Goal: Task Accomplishment & Management: Manage account settings

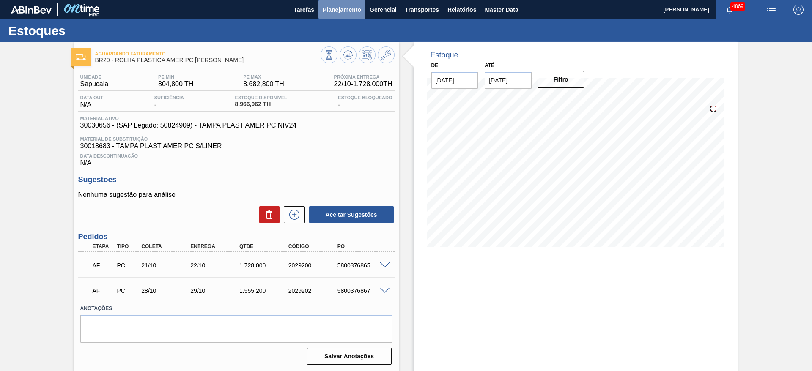
click at [352, 12] on span "Planejamento" at bounding box center [342, 10] width 38 height 10
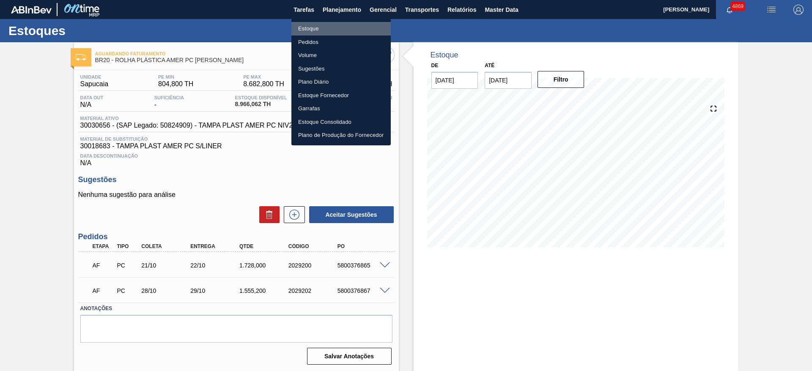
click at [336, 28] on li "Estoque" at bounding box center [340, 29] width 99 height 14
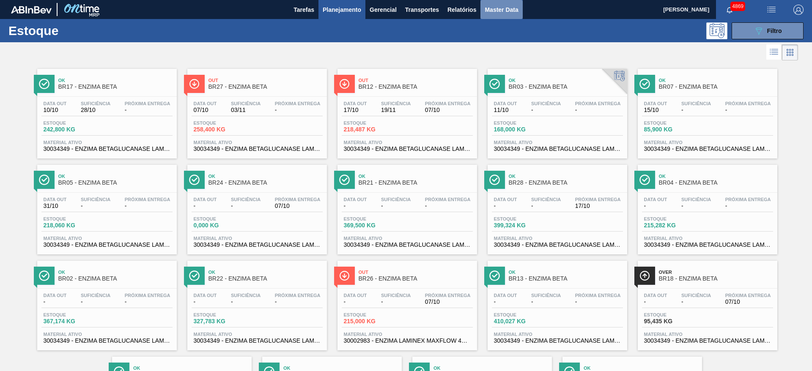
click at [486, 10] on span "Master Data" at bounding box center [501, 10] width 33 height 10
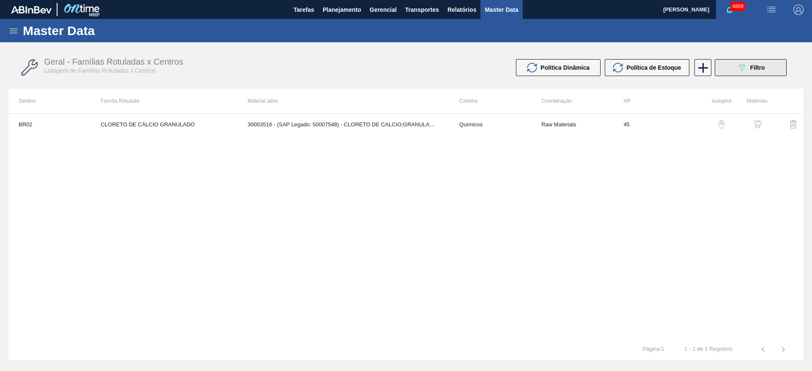
click at [541, 68] on icon at bounding box center [742, 67] width 6 height 7
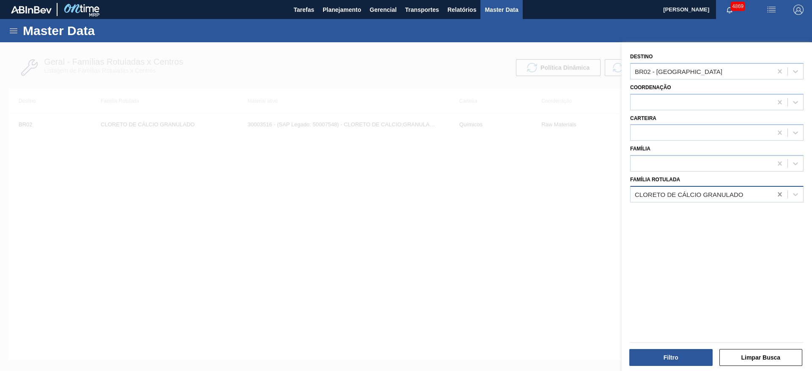
click at [541, 197] on icon at bounding box center [780, 194] width 8 height 8
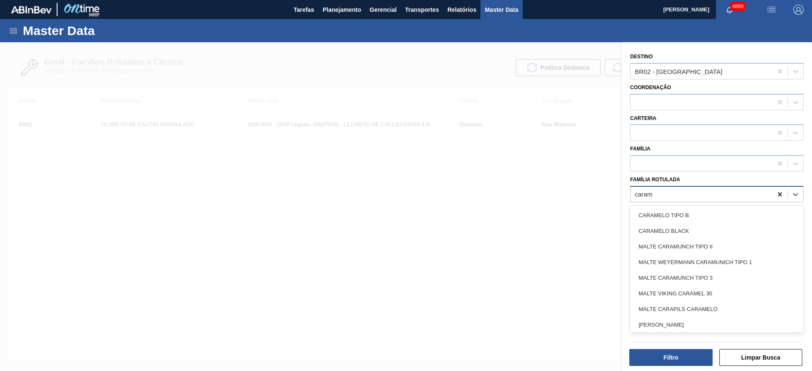
type Rotulada "carame"
click at [541, 229] on div "CARAMELO BLACK" at bounding box center [716, 231] width 173 height 16
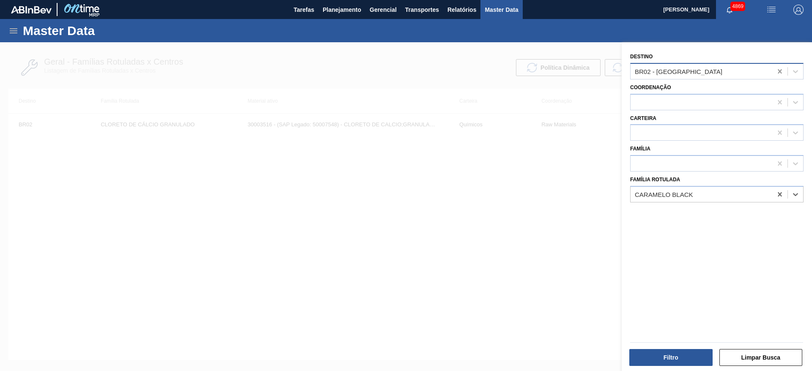
click at [541, 71] on icon at bounding box center [780, 71] width 8 height 8
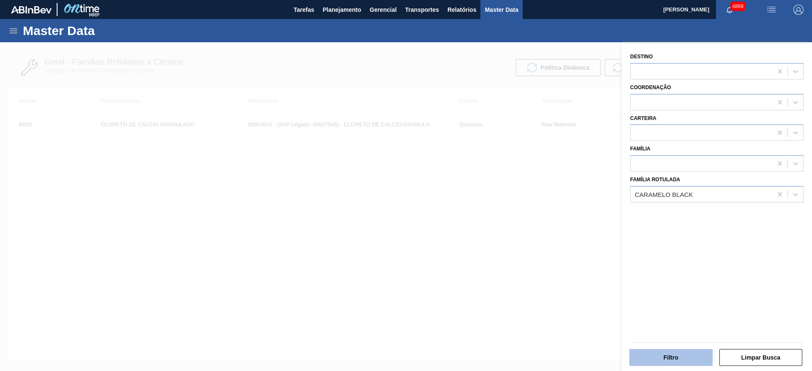
click at [541, 247] on button "Filtro" at bounding box center [670, 357] width 83 height 17
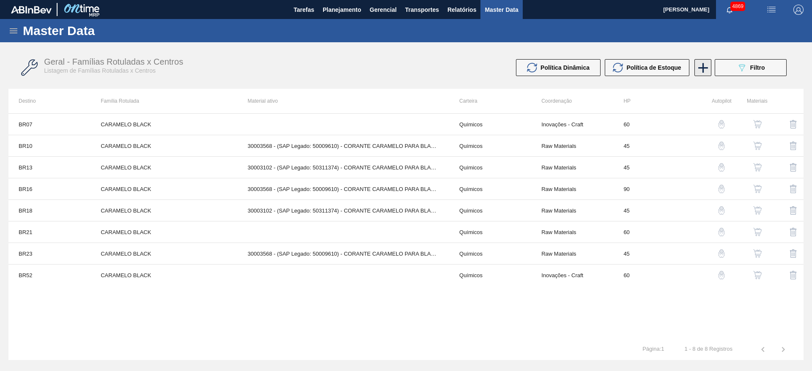
click at [541, 65] on icon at bounding box center [703, 68] width 16 height 16
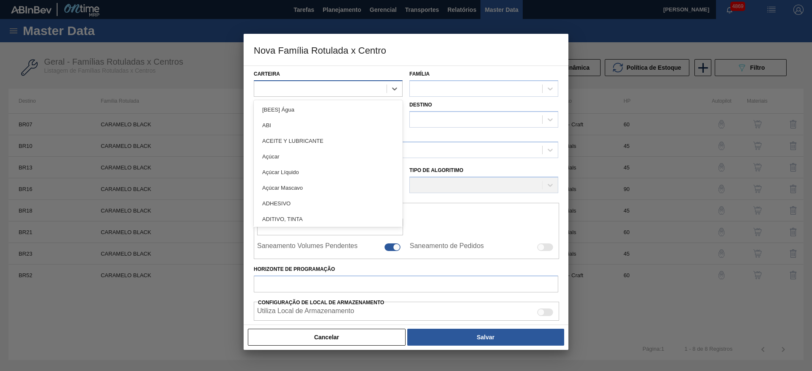
click at [352, 92] on div at bounding box center [320, 88] width 132 height 12
type input "quí"
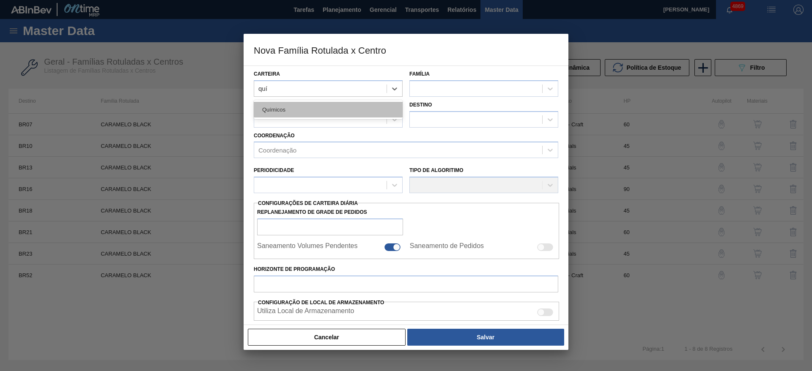
click at [327, 110] on div "Químicos" at bounding box center [328, 110] width 149 height 16
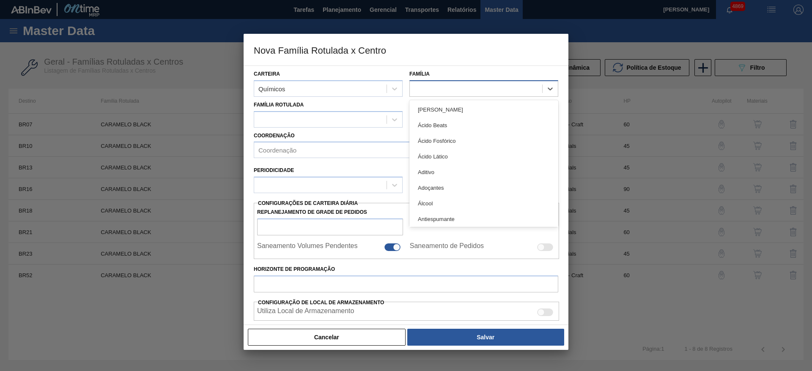
click at [422, 91] on div at bounding box center [476, 88] width 132 height 12
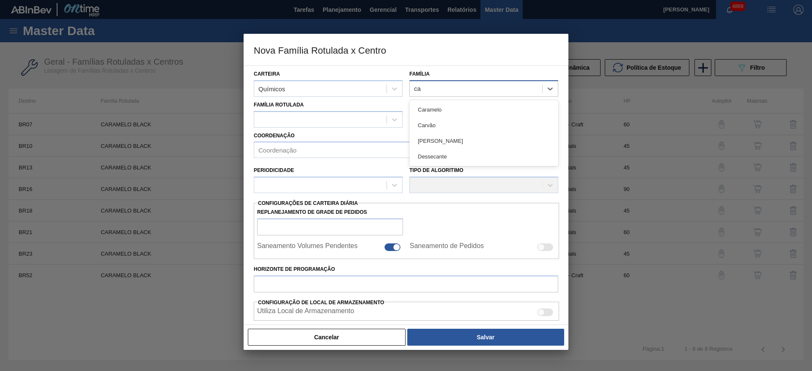
type input "car"
click at [430, 104] on div "Caramelo" at bounding box center [483, 110] width 149 height 16
click at [304, 120] on div at bounding box center [320, 119] width 132 height 12
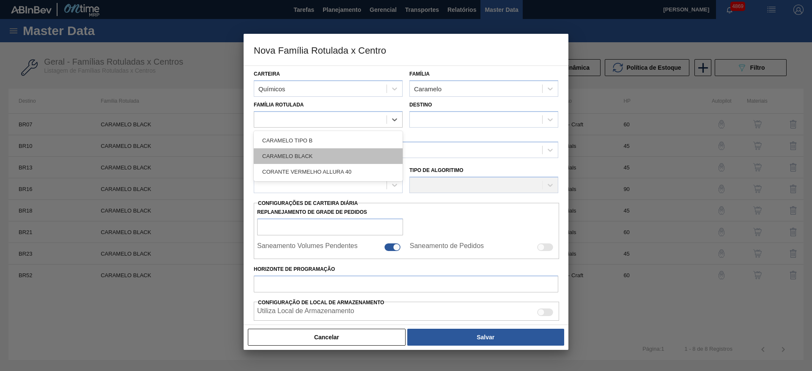
click at [318, 160] on div "CARAMELO BLACK" at bounding box center [328, 156] width 149 height 16
checkbox input "false"
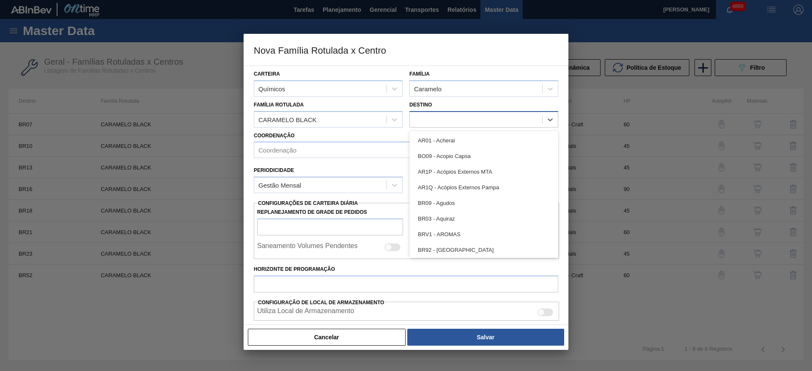
click at [447, 118] on div at bounding box center [476, 119] width 132 height 12
type input "br15"
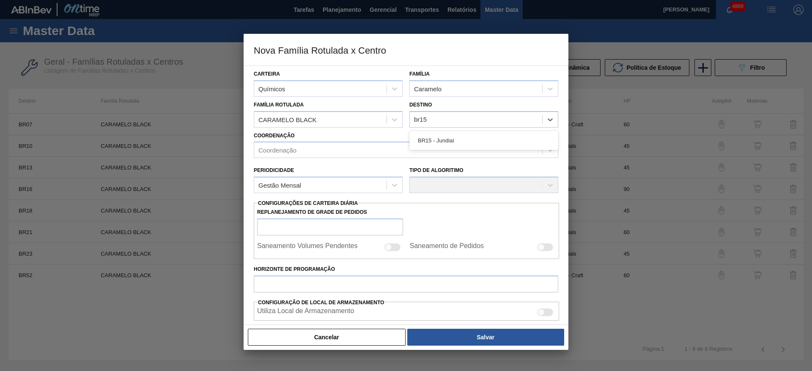
click at [449, 138] on div "BR15 - Jundiaí" at bounding box center [483, 141] width 149 height 16
click at [380, 148] on div "Coordenação" at bounding box center [398, 150] width 288 height 12
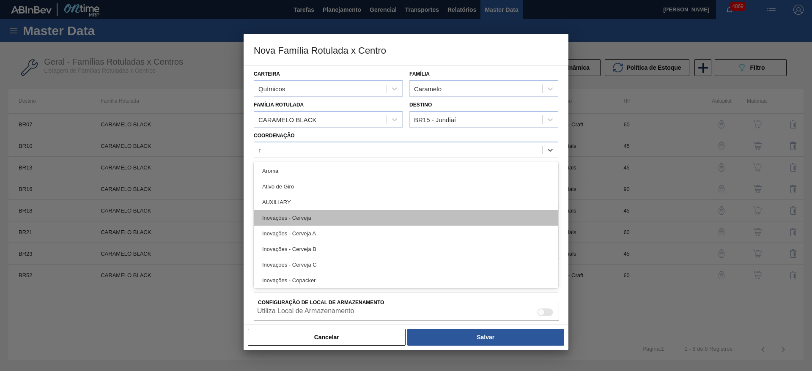
type input "ra"
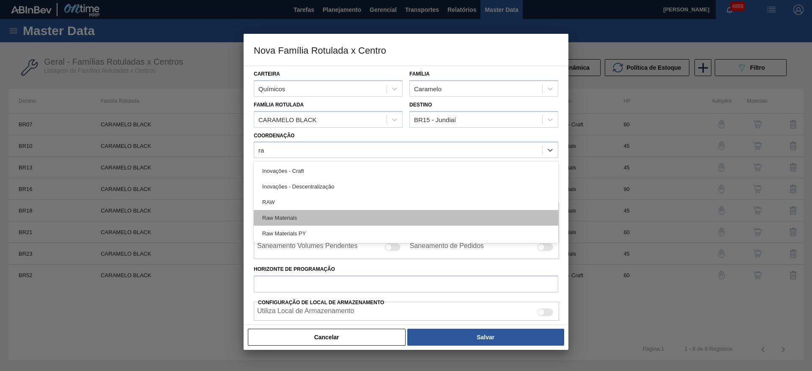
click at [370, 215] on div "Raw Materials" at bounding box center [406, 218] width 304 height 16
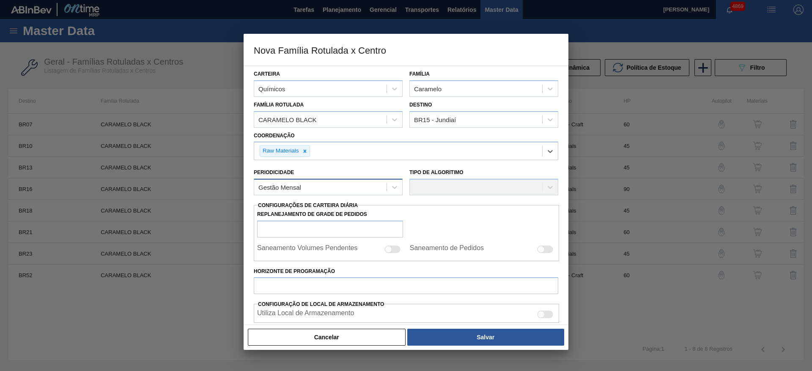
click at [366, 185] on div "Gestão Mensal" at bounding box center [320, 187] width 132 height 12
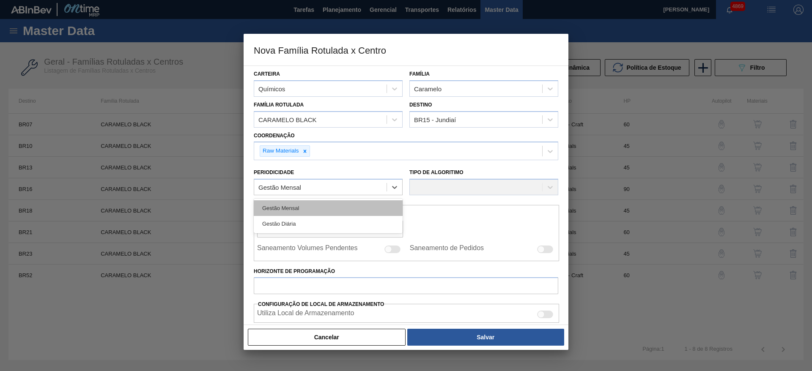
click at [351, 204] on div "Gestão Mensal" at bounding box center [328, 208] width 149 height 16
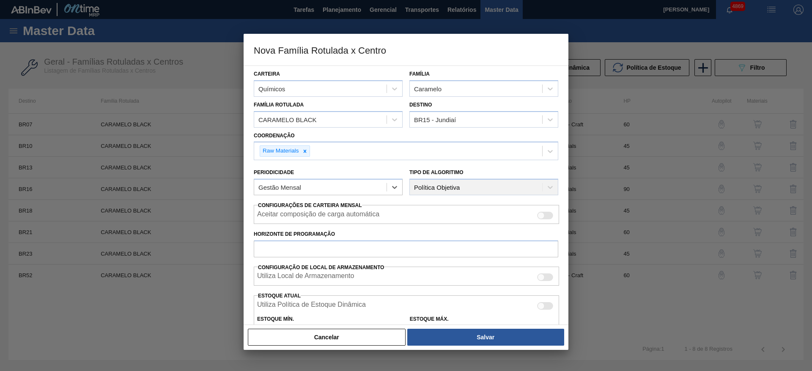
click at [541, 213] on div at bounding box center [545, 216] width 16 height 8
checkbox input "true"
click at [421, 247] on input "Horizonte de Programação" at bounding box center [406, 249] width 304 height 17
type input "60"
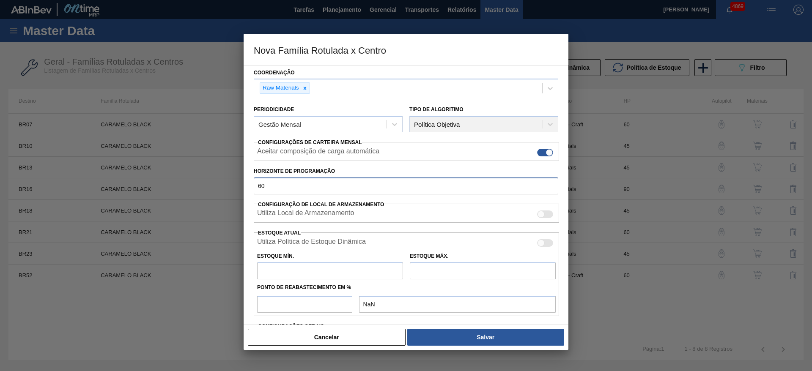
scroll to position [63, 0]
click at [343, 247] on input "text" at bounding box center [330, 270] width 146 height 17
type input "0"
type input "0,000"
type input "0"
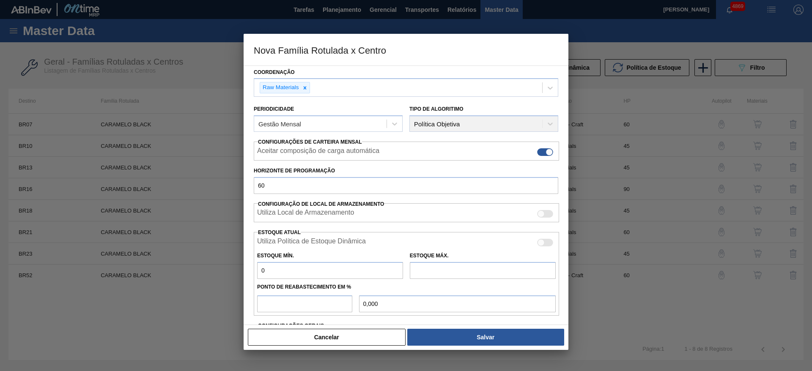
click at [452, 247] on input "text" at bounding box center [483, 270] width 146 height 17
type input "0"
click at [309, 247] on input "number" at bounding box center [304, 304] width 95 height 17
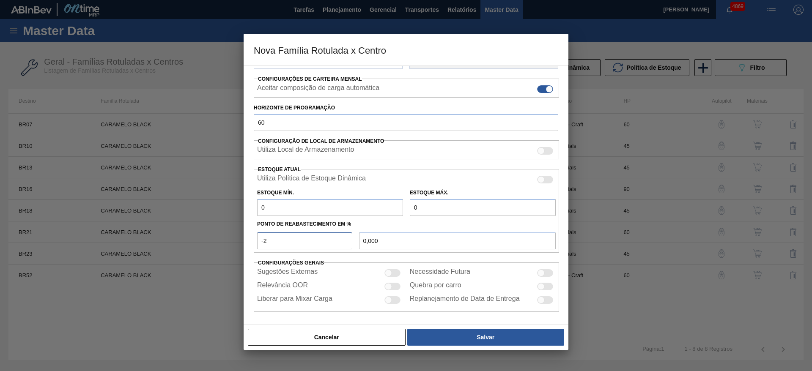
scroll to position [128, 0]
type input "-2"
click at [541, 247] on div at bounding box center [545, 272] width 16 height 8
checkbox input "true"
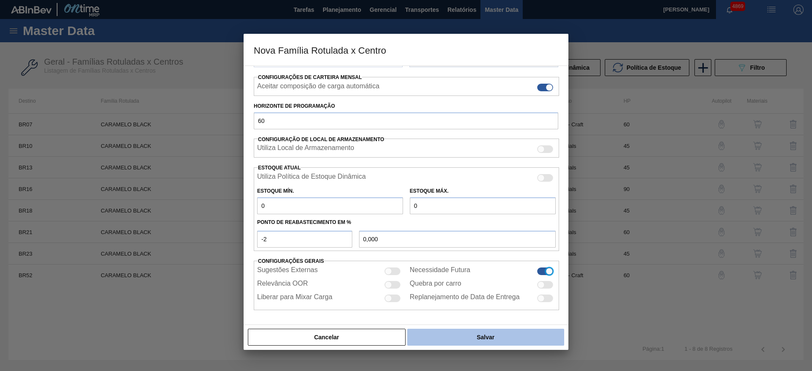
click at [521, 247] on button "Salvar" at bounding box center [485, 337] width 157 height 17
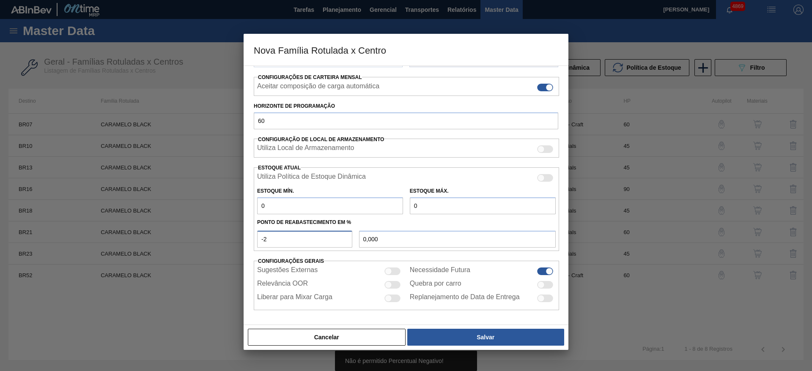
drag, startPoint x: 296, startPoint y: 237, endPoint x: 73, endPoint y: 272, distance: 226.4
click at [73, 247] on div "Nova Família Rotulada x Centro Carteira Químicos Família Caramelo Família Rotul…" at bounding box center [406, 185] width 812 height 371
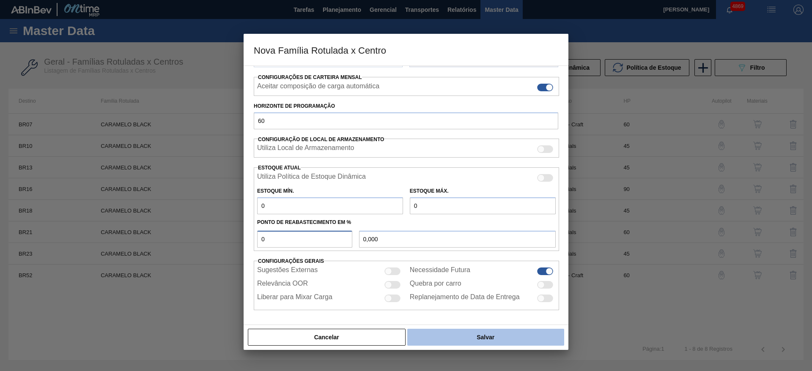
type input "0"
click at [423, 247] on button "Salvar" at bounding box center [485, 337] width 157 height 17
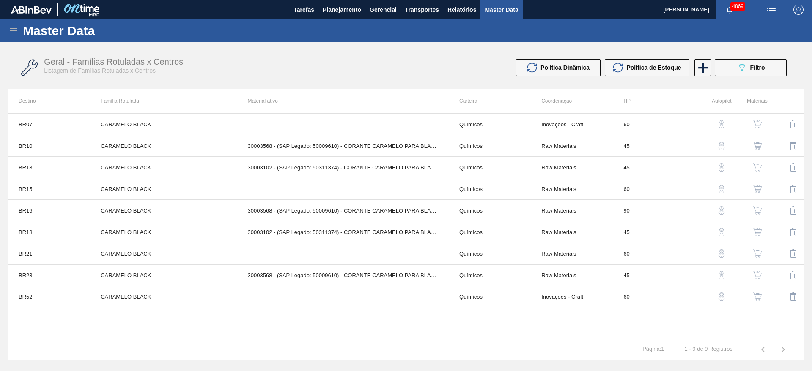
click at [541, 211] on img "button" at bounding box center [757, 210] width 8 height 8
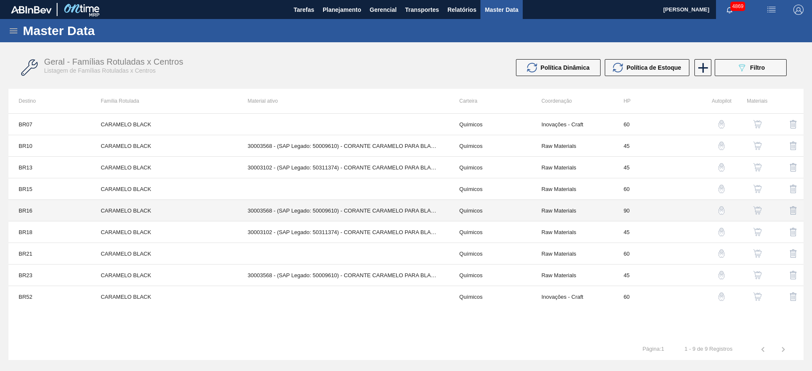
click at [417, 213] on td "30003568 - (SAP Legado: 50009610) - CORANTE CARAMELO PARA BLACK;IBC;CORANTE" at bounding box center [343, 211] width 211 height 22
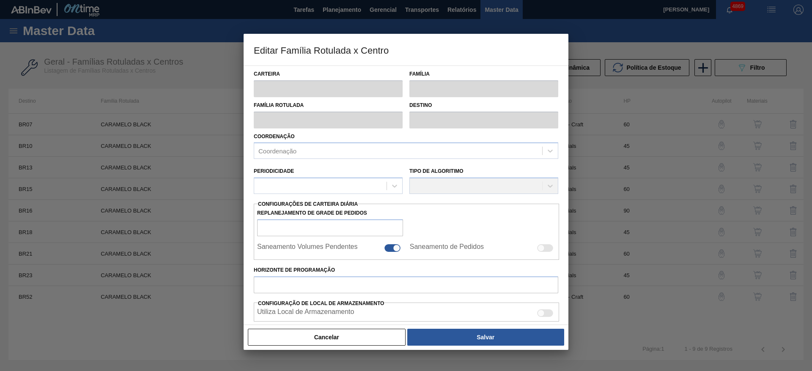
type input "Químicos"
type input "Caramelo"
type input "CARAMELO BLACK"
type input "BR16 - Jacareí"
type input "90"
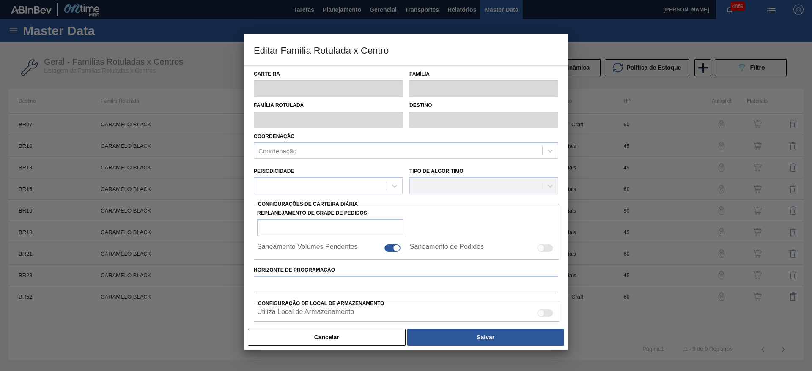
type input "0"
type input "100"
type input "0,000"
checkbox input "true"
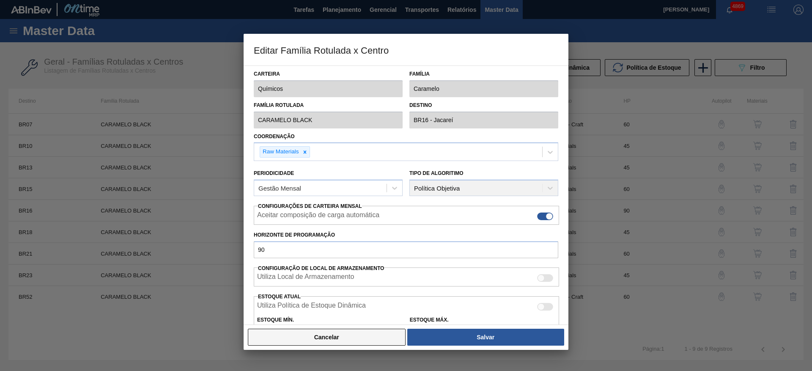
click at [337, 247] on button "Cancelar" at bounding box center [327, 337] width 158 height 17
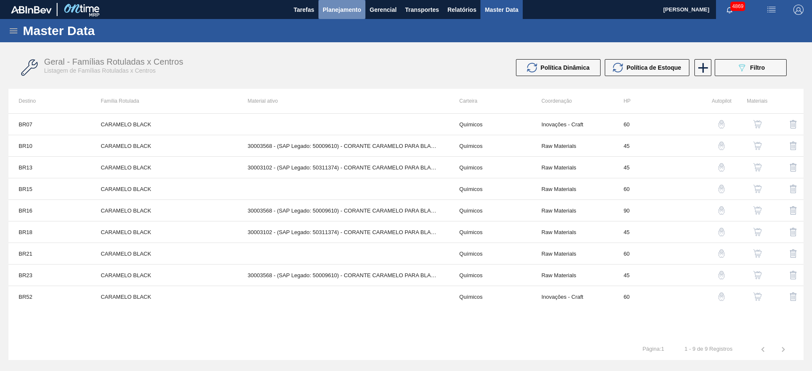
click at [348, 13] on span "Planejamento" at bounding box center [342, 10] width 38 height 10
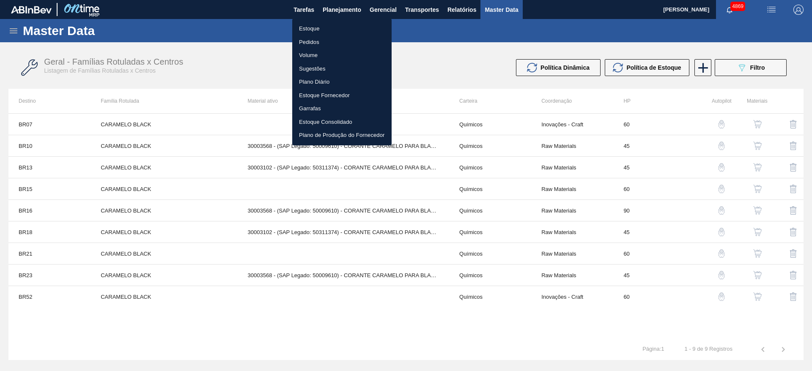
click at [340, 25] on li "Estoque" at bounding box center [341, 29] width 99 height 14
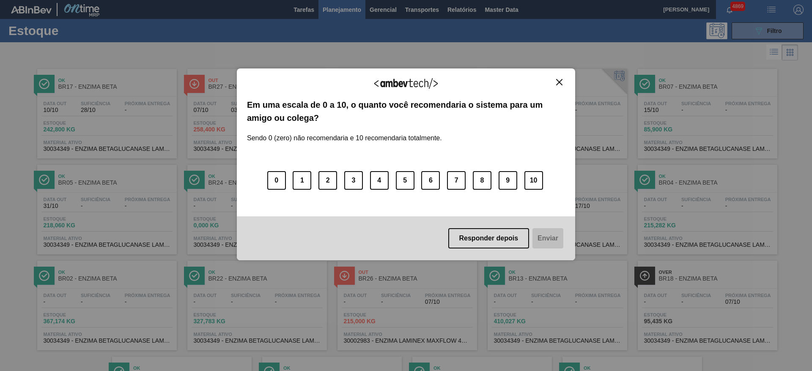
click at [541, 85] on img "Close" at bounding box center [559, 82] width 6 height 6
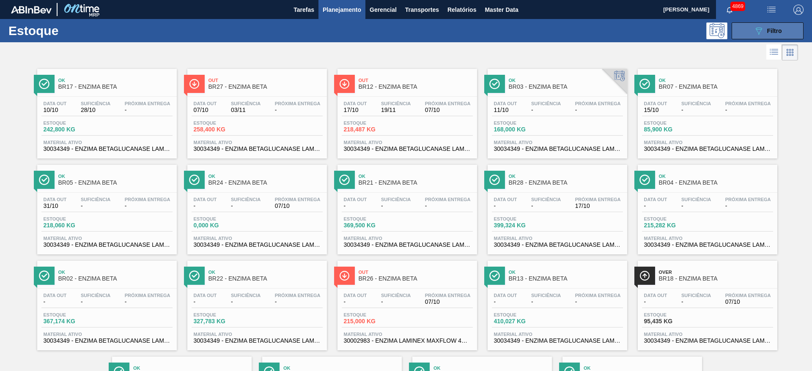
click at [541, 29] on icon "089F7B8B-B2A5-4AFE-B5C0-19BA573D28AC" at bounding box center [759, 31] width 10 height 10
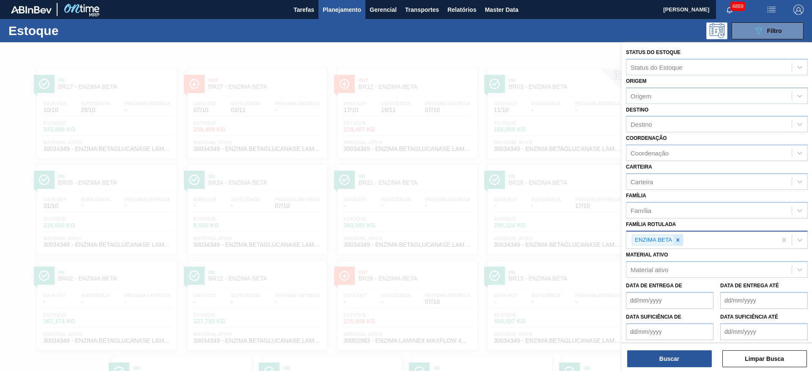
click at [541, 238] on icon at bounding box center [678, 240] width 6 height 6
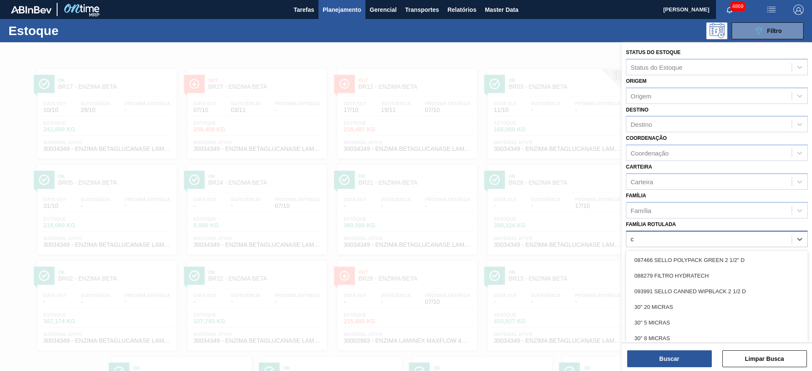
scroll to position [10, 0]
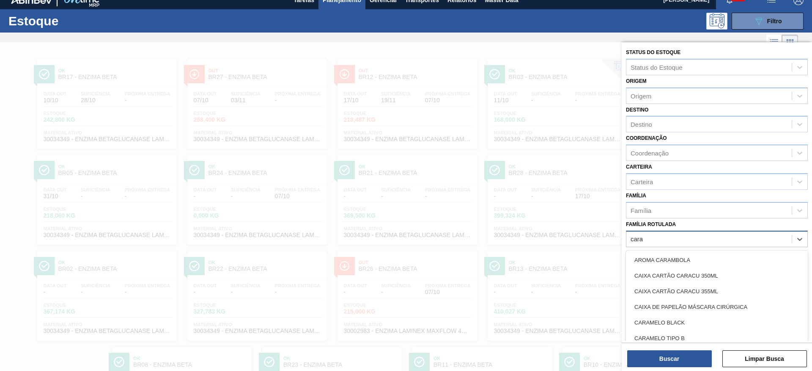
type Rotulada "caram"
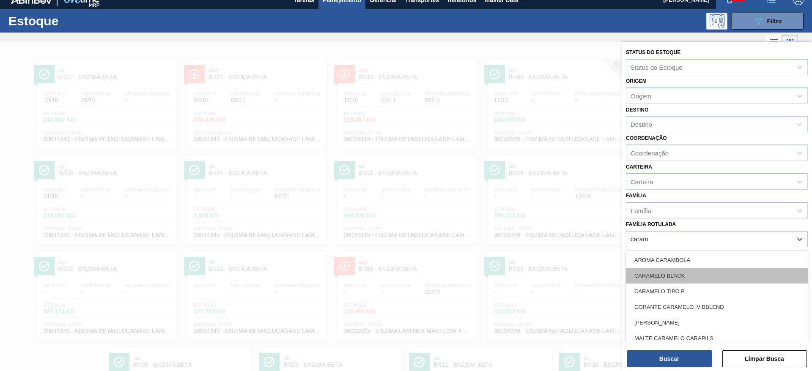
click at [541, 247] on div "CARAMELO BLACK" at bounding box center [717, 276] width 182 height 16
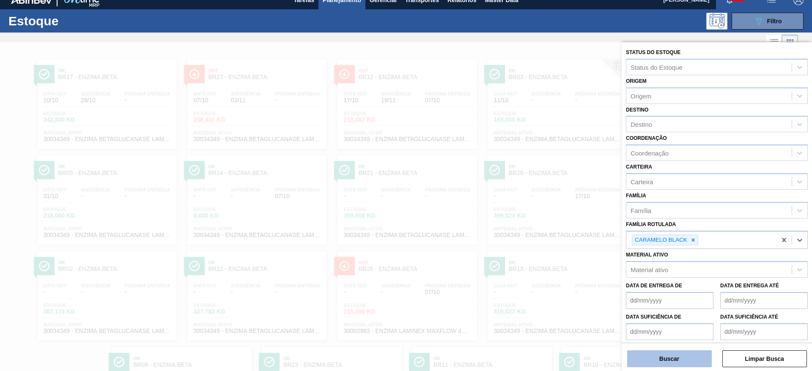
click at [541, 247] on button "Buscar" at bounding box center [669, 359] width 85 height 17
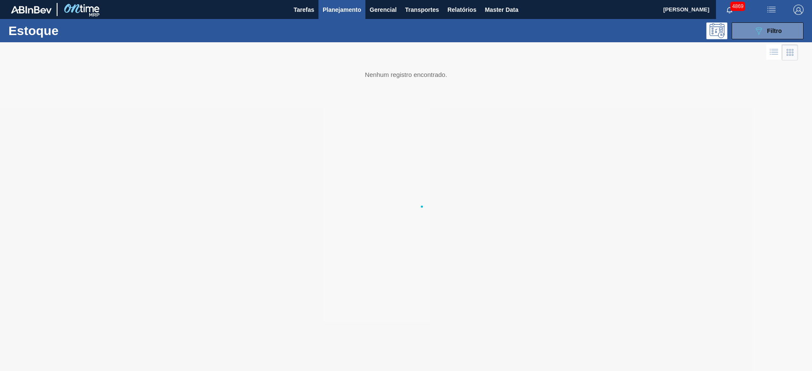
scroll to position [0, 0]
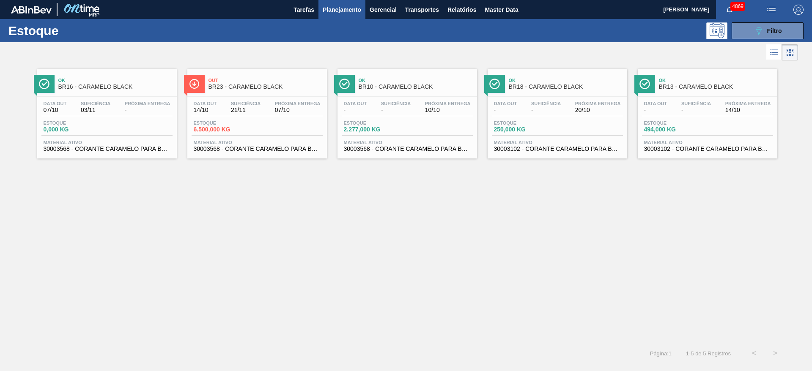
click at [129, 134] on div "Estoque 0,000 KG" at bounding box center [106, 128] width 131 height 15
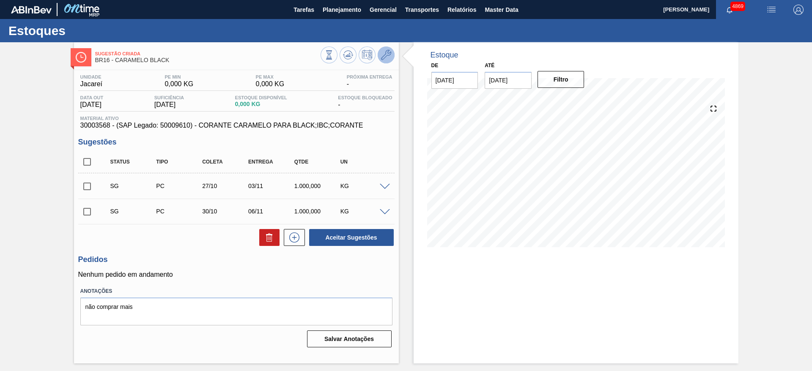
click at [392, 55] on button at bounding box center [386, 55] width 17 height 17
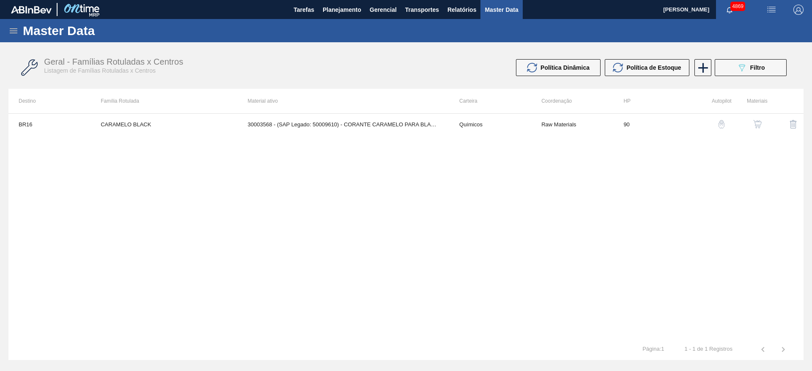
click at [541, 129] on button "button" at bounding box center [757, 124] width 20 height 20
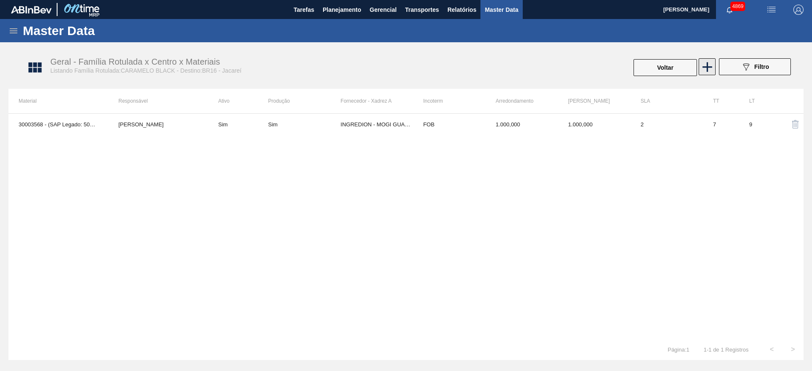
click at [541, 65] on icon at bounding box center [707, 67] width 16 height 16
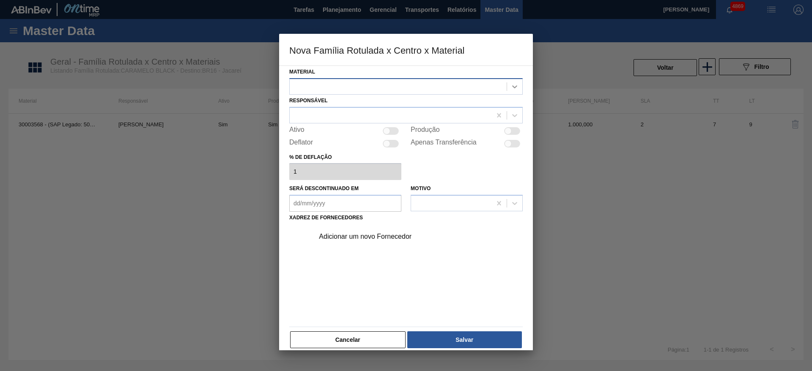
click at [508, 86] on div at bounding box center [514, 86] width 15 height 15
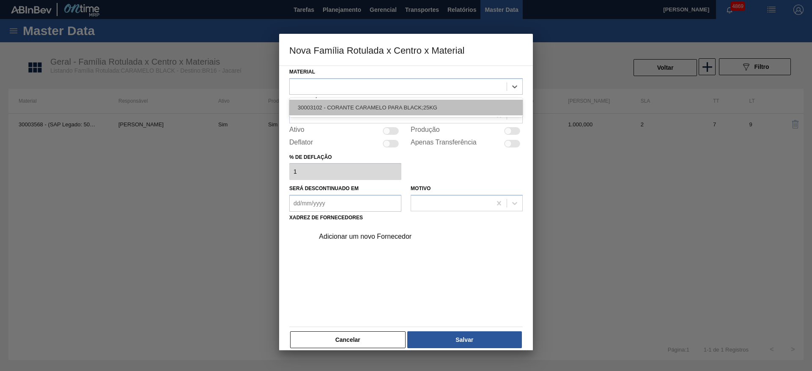
click at [404, 109] on div "30003102 - CORANTE CARAMELO PARA BLACK;25KG" at bounding box center [405, 108] width 233 height 16
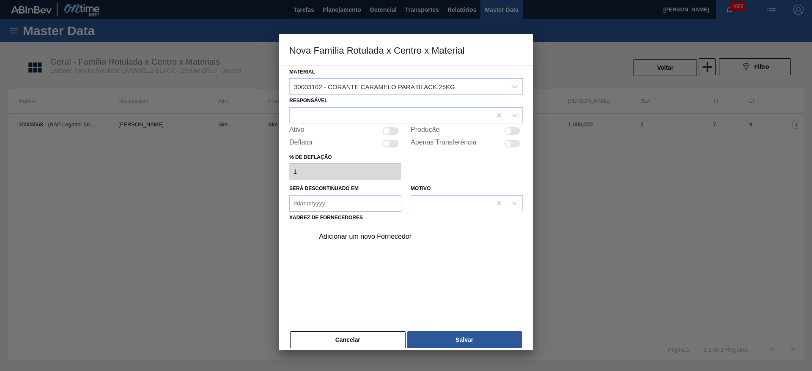
click at [393, 132] on div at bounding box center [391, 131] width 16 height 8
checkbox input "true"
click at [391, 136] on div "Material 30003102 - CORANTE CARAMELO PARA BLACK;25KG Responsável Ativo Produção…" at bounding box center [405, 207] width 233 height 283
click at [390, 134] on div at bounding box center [391, 131] width 16 height 8
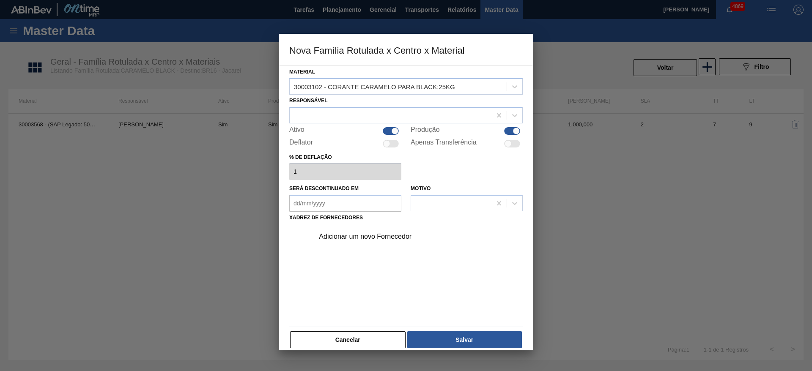
checkbox input "false"
click at [415, 234] on div "Adicionar um novo Fornecedor" at bounding box center [402, 237] width 166 height 8
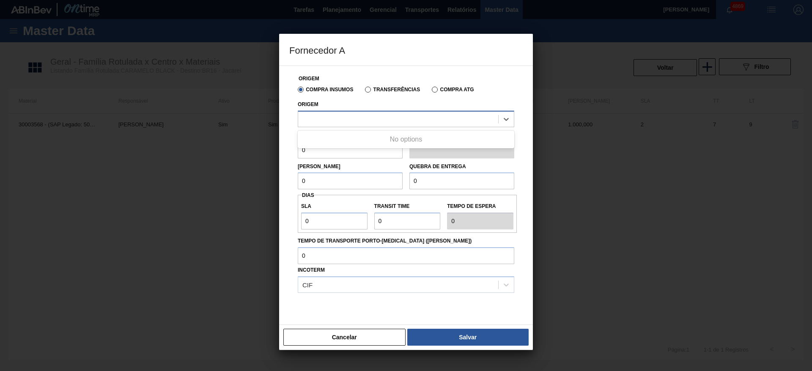
click at [391, 116] on div at bounding box center [398, 119] width 200 height 12
click at [391, 121] on div at bounding box center [398, 119] width 200 height 12
drag, startPoint x: 385, startPoint y: 119, endPoint x: 385, endPoint y: 186, distance: 66.8
click at [385, 121] on div at bounding box center [398, 119] width 200 height 12
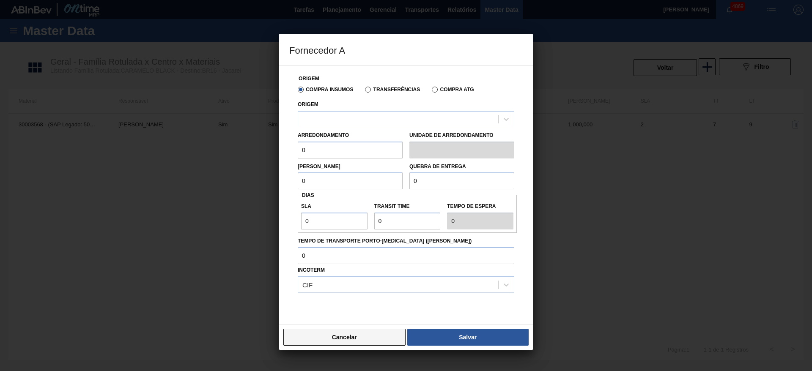
click at [380, 247] on button "Cancelar" at bounding box center [344, 337] width 122 height 17
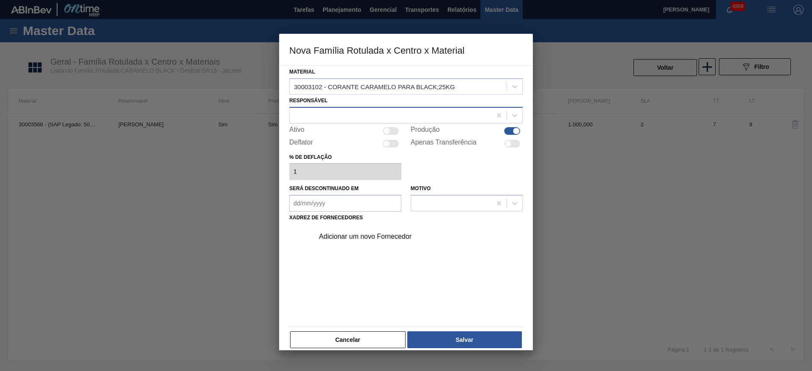
click at [363, 112] on div at bounding box center [391, 115] width 202 height 12
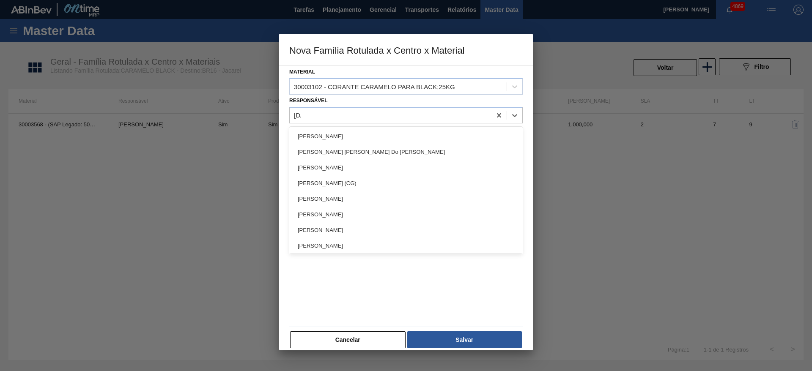
type input "juli"
drag, startPoint x: 365, startPoint y: 223, endPoint x: 409, endPoint y: 296, distance: 85.0
click at [366, 223] on div "[PERSON_NAME]" at bounding box center [405, 230] width 233 height 16
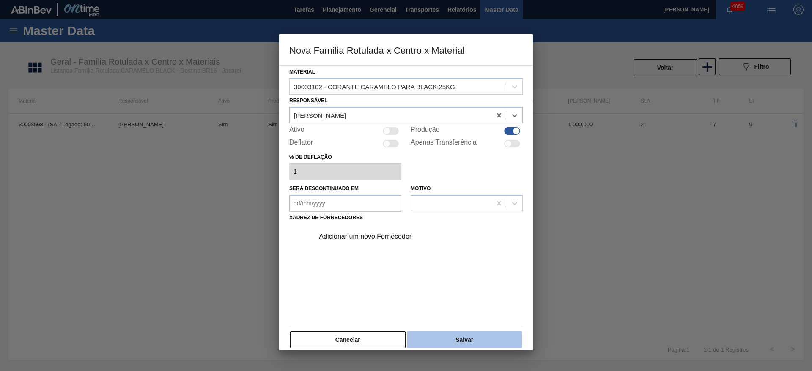
click at [467, 247] on button "Salvar" at bounding box center [464, 340] width 115 height 17
click at [517, 144] on div at bounding box center [512, 144] width 16 height 8
checkbox input "true"
click at [492, 247] on button "Salvar" at bounding box center [464, 340] width 115 height 17
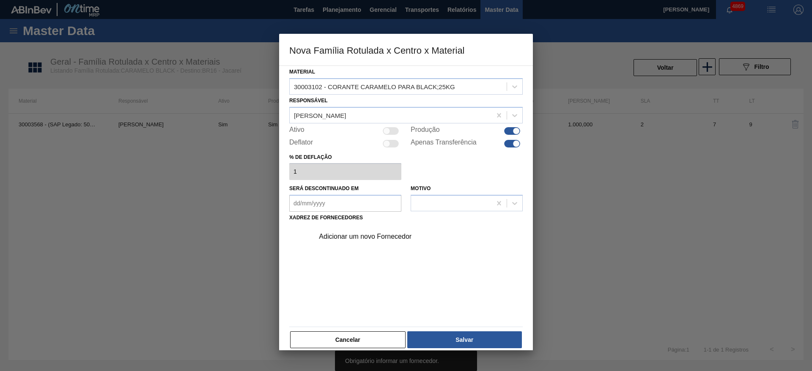
click at [391, 233] on div "Adicionar um novo Fornecedor" at bounding box center [402, 237] width 166 height 8
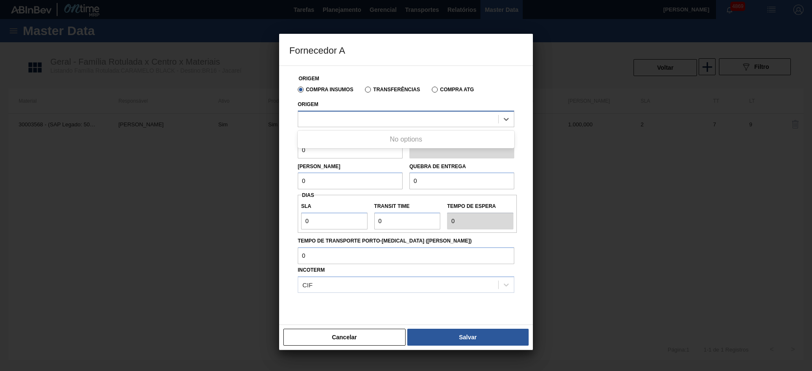
click at [372, 122] on div at bounding box center [398, 119] width 200 height 12
click at [385, 92] on label "Transferências" at bounding box center [392, 90] width 55 height 6
click at [364, 91] on input "Transferências" at bounding box center [364, 91] width 0 height 0
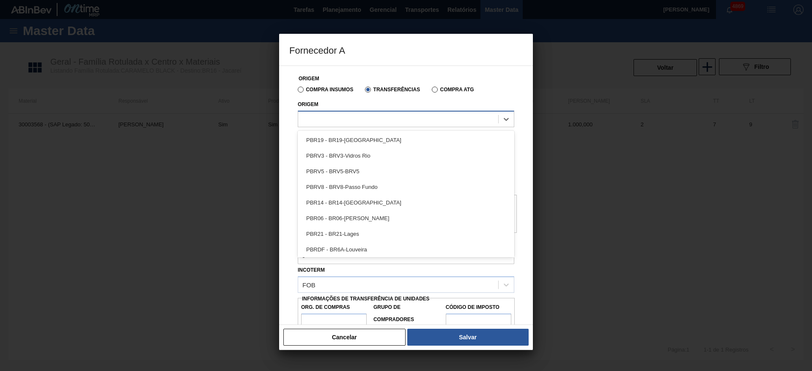
click at [370, 116] on div at bounding box center [398, 119] width 200 height 12
type input "pi"
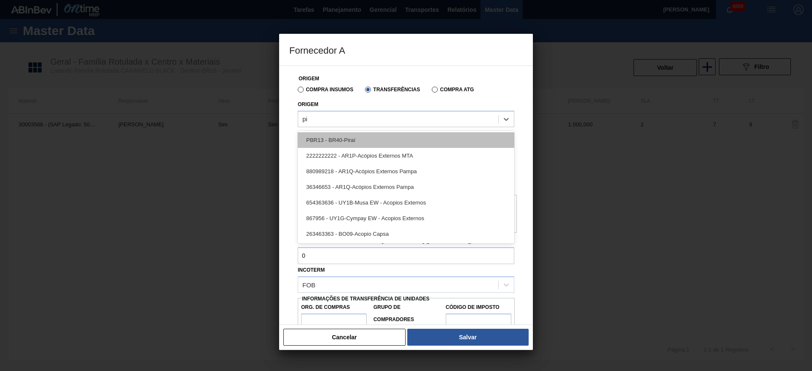
click at [367, 135] on div "PBR13 - BR40-Piraí" at bounding box center [406, 140] width 217 height 16
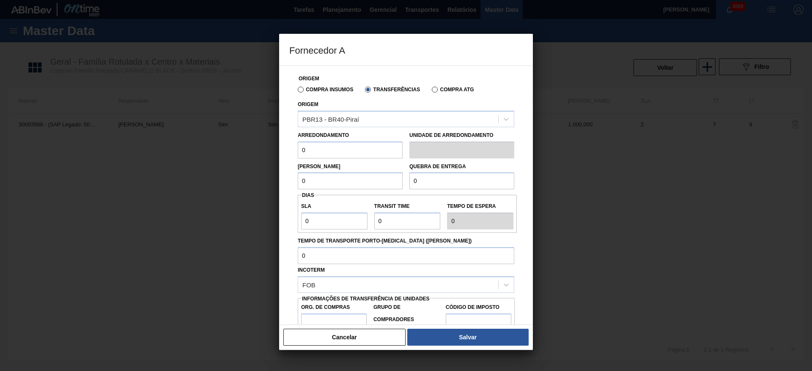
drag, startPoint x: 348, startPoint y: 150, endPoint x: 280, endPoint y: 145, distance: 67.8
click at [280, 145] on div "Origem Compra Insumos Transferências Compra ATG Origem PBR13 - BR40-Piraí Arred…" at bounding box center [406, 196] width 254 height 260
drag, startPoint x: 308, startPoint y: 147, endPoint x: 291, endPoint y: 147, distance: 16.9
click at [291, 147] on div "Origem Compra Insumos Transferências Compra ATG Origem PBR13 - BR40-Piraí Arred…" at bounding box center [405, 206] width 233 height 280
type input "25"
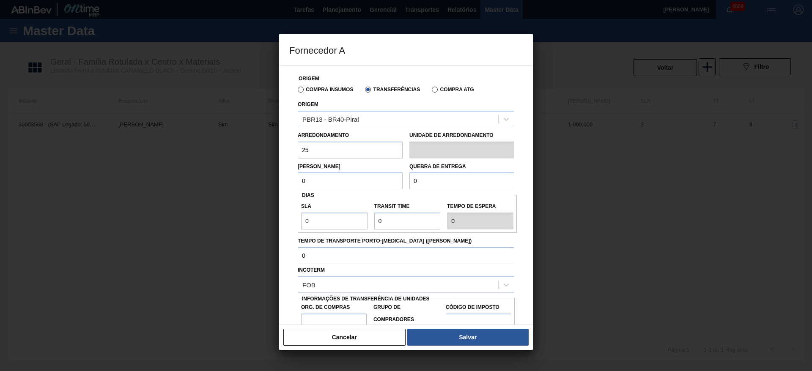
drag, startPoint x: 286, startPoint y: 179, endPoint x: 266, endPoint y: 181, distance: 20.5
click at [266, 181] on div "Fornecedor A Origem Compra Insumos Transferências Compra ATG Origem PBR13 - BR4…" at bounding box center [406, 185] width 812 height 371
type input "25"
drag, startPoint x: 452, startPoint y: 184, endPoint x: 357, endPoint y: 197, distance: 96.1
click at [357, 197] on div "Origem Compra Insumos Transferências Compra ATG Origem PBR13 - BR40-Piraí Arred…" at bounding box center [405, 206] width 233 height 280
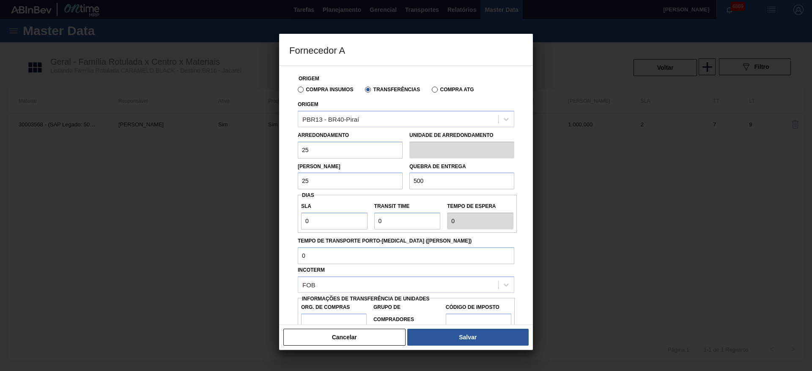
type input "500"
drag, startPoint x: 323, startPoint y: 224, endPoint x: 281, endPoint y: 223, distance: 42.3
click at [281, 223] on div "Origem Compra Insumos Transferências Compra ATG Origem PBR13 - BR40-Piraí Arred…" at bounding box center [406, 196] width 254 height 260
drag, startPoint x: 385, startPoint y: 222, endPoint x: 371, endPoint y: 223, distance: 14.0
click at [371, 223] on div "Transit Time" at bounding box center [407, 214] width 73 height 29
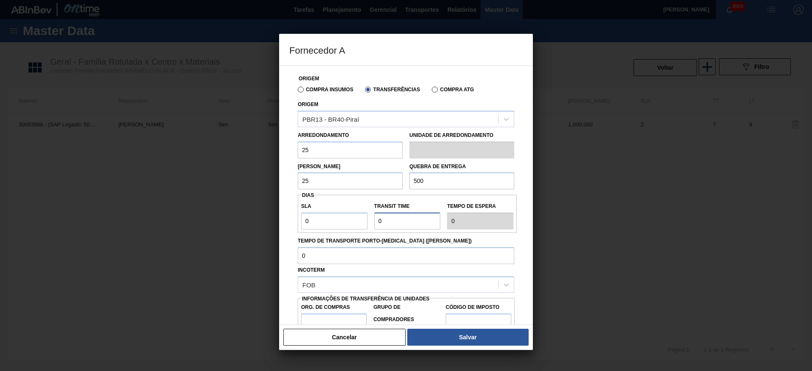
type input "1"
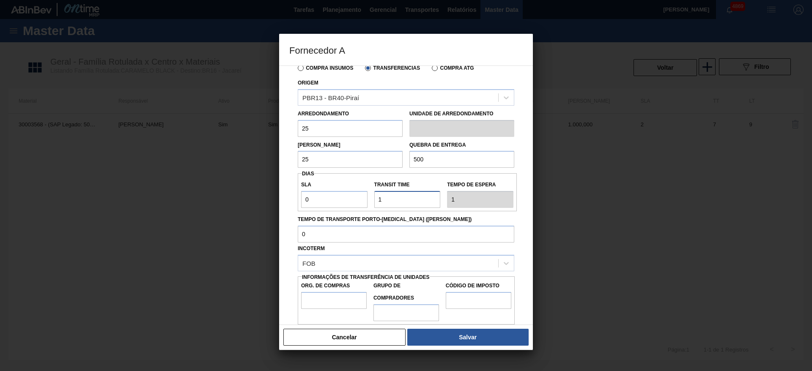
scroll to position [32, 0]
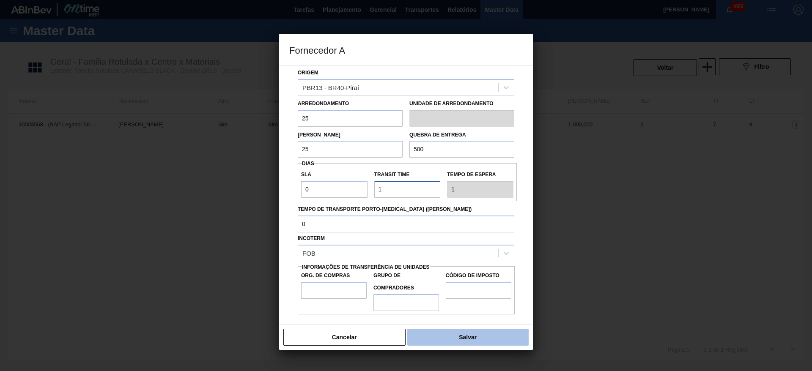
type input "1"
click at [439, 247] on button "Salvar" at bounding box center [467, 337] width 121 height 17
type input "KG"
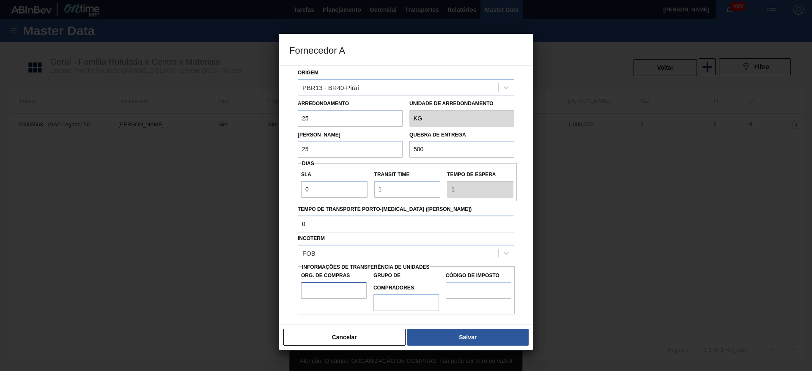
click at [318, 247] on input "Org. de Compras" at bounding box center [334, 290] width 66 height 17
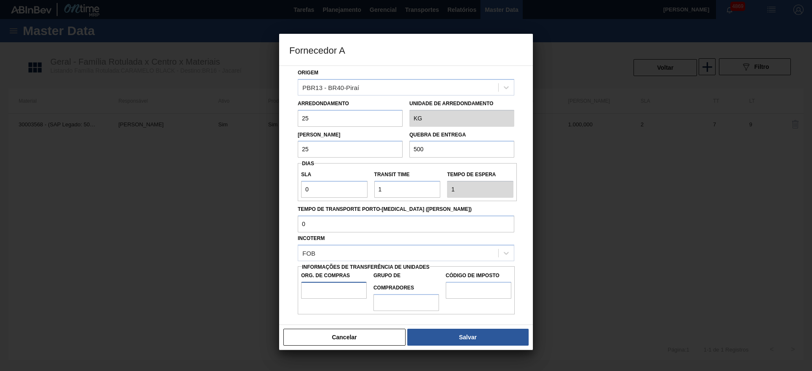
type input "BR00"
click at [385, 247] on input "Grupo de Compradores" at bounding box center [406, 302] width 66 height 17
type input "A01"
click at [462, 247] on input "Código de Imposto" at bounding box center [479, 290] width 66 height 17
type input "I1"
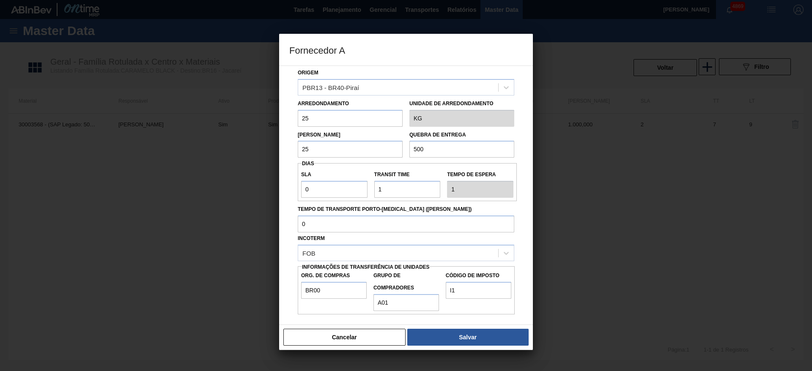
click at [472, 247] on button "Salvar" at bounding box center [467, 337] width 121 height 17
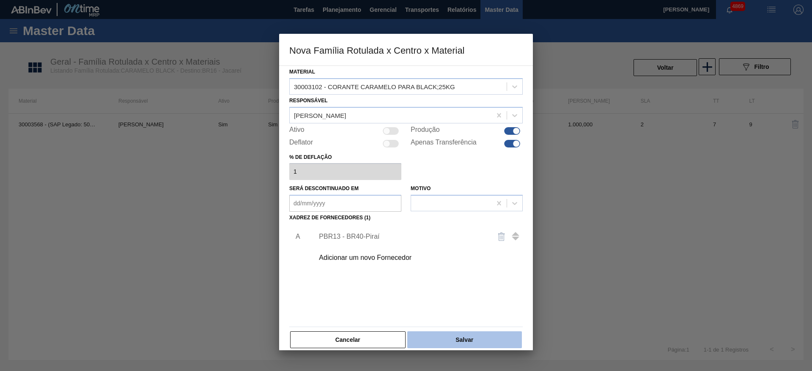
click at [468, 247] on button "Salvar" at bounding box center [464, 340] width 115 height 17
click at [488, 247] on button "Salvar" at bounding box center [464, 340] width 115 height 17
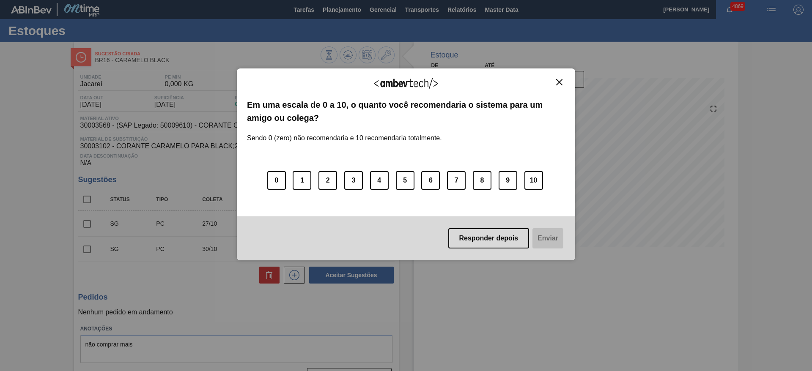
click at [562, 81] on img "Close" at bounding box center [559, 82] width 6 height 6
